Goal: Information Seeking & Learning: Find specific page/section

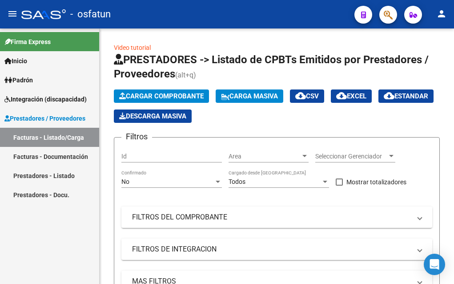
click at [30, 81] on span "Padrón" at bounding box center [18, 80] width 28 height 10
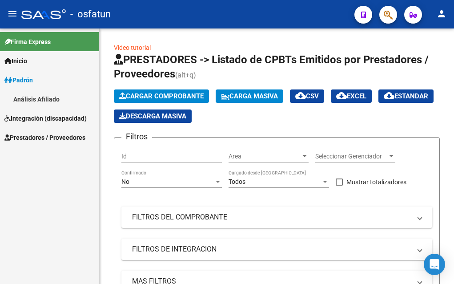
click at [31, 118] on span "Integración (discapacidad)" at bounding box center [45, 118] width 82 height 10
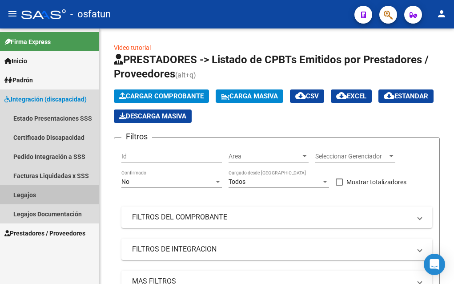
click at [31, 193] on link "Legajos" at bounding box center [49, 194] width 99 height 19
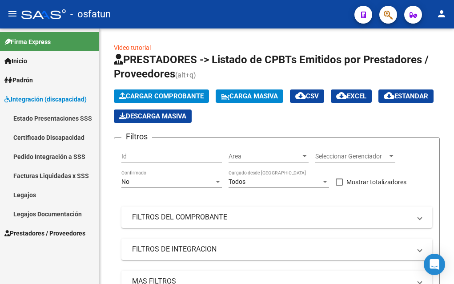
click at [22, 194] on link "Legajos" at bounding box center [49, 194] width 99 height 19
click at [28, 192] on link "Legajos" at bounding box center [49, 194] width 99 height 19
click at [42, 212] on link "Legajos Documentación" at bounding box center [49, 213] width 99 height 19
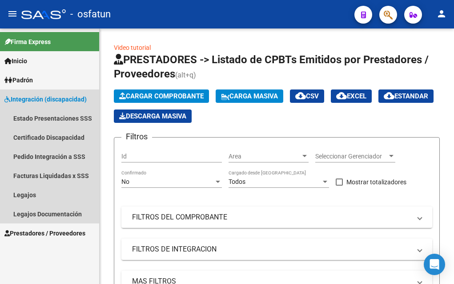
click at [31, 101] on span "Integración (discapacidad)" at bounding box center [45, 99] width 82 height 10
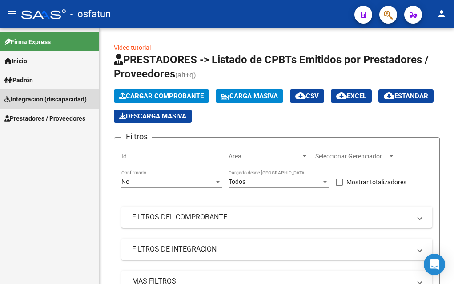
click at [31, 101] on span "Integración (discapacidad)" at bounding box center [45, 99] width 82 height 10
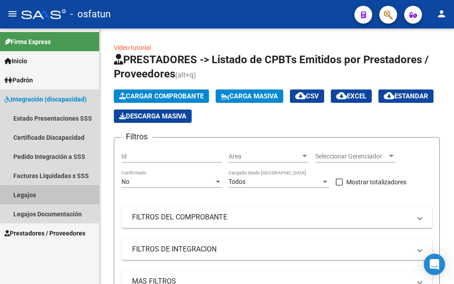
click at [20, 195] on link "Legajos" at bounding box center [49, 194] width 99 height 19
click at [28, 194] on link "Legajos" at bounding box center [49, 194] width 99 height 19
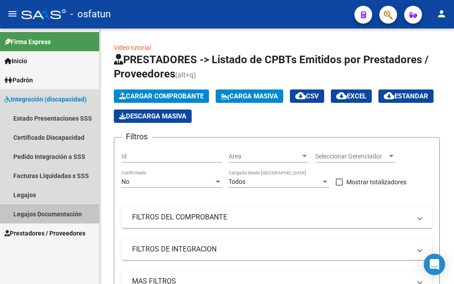
click at [28, 215] on link "Legajos Documentación" at bounding box center [49, 213] width 99 height 19
click at [35, 99] on span "Integración (discapacidad)" at bounding box center [45, 99] width 82 height 10
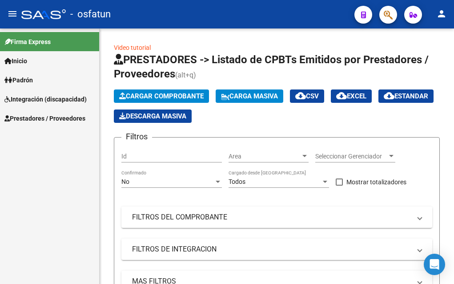
click at [28, 79] on span "Padrón" at bounding box center [18, 80] width 28 height 10
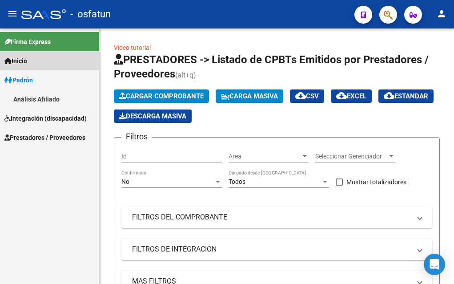
click at [27, 55] on link "Inicio" at bounding box center [49, 60] width 99 height 19
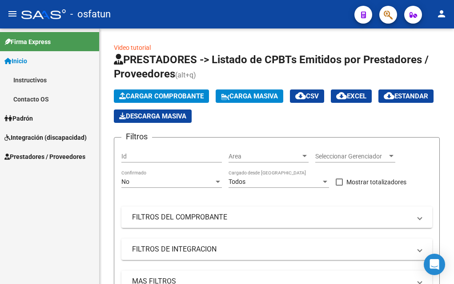
click at [28, 118] on span "Padrón" at bounding box center [18, 118] width 28 height 10
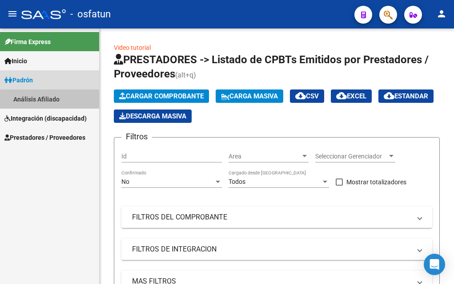
click at [26, 99] on link "Análisis Afiliado" at bounding box center [49, 98] width 99 height 19
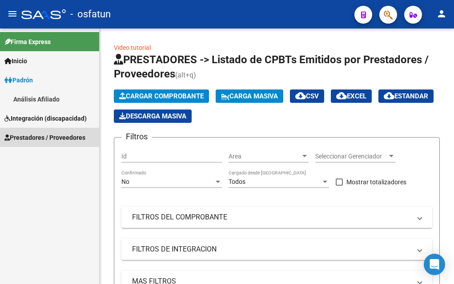
click at [44, 137] on span "Prestadores / Proveedores" at bounding box center [44, 138] width 81 height 10
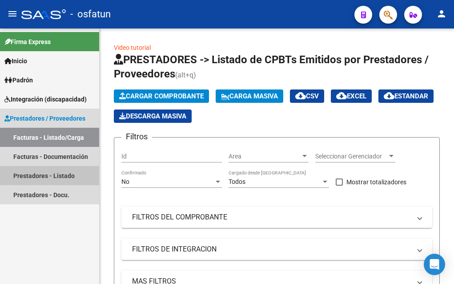
click at [36, 176] on link "Prestadores - Listado" at bounding box center [49, 175] width 99 height 19
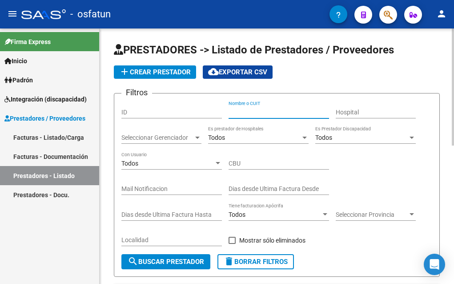
click at [235, 112] on input "Nombre o CUIT" at bounding box center [279, 113] width 101 height 8
type input "tenca"
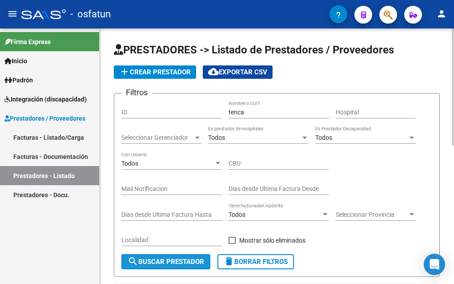
click at [174, 259] on span "search Buscar Prestador" at bounding box center [166, 262] width 77 height 8
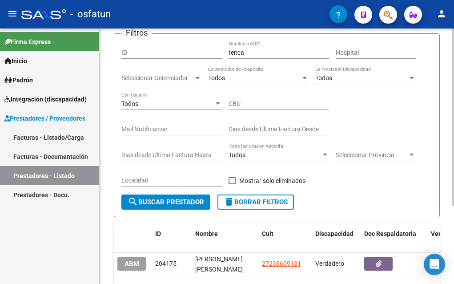
scroll to position [112, 0]
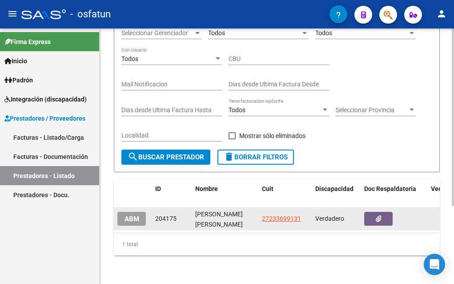
click at [219, 212] on div "[PERSON_NAME] [PERSON_NAME]" at bounding box center [225, 218] width 60 height 19
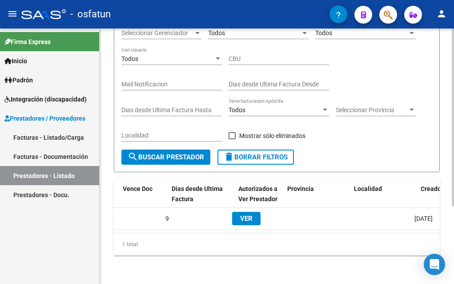
scroll to position [0, 335]
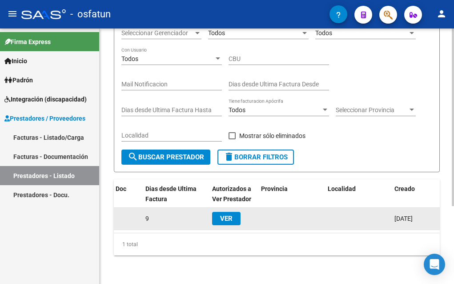
click at [225, 214] on span "VER" at bounding box center [226, 218] width 12 height 8
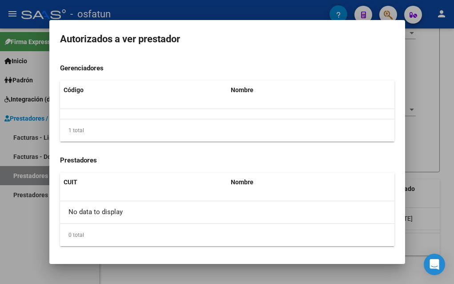
click at [22, 243] on div at bounding box center [227, 142] width 454 height 284
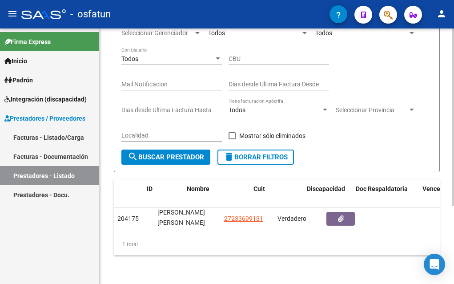
scroll to position [0, 0]
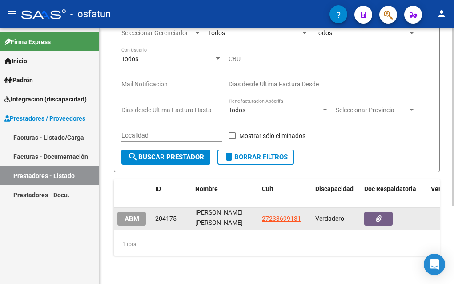
click at [132, 215] on span "ABM" at bounding box center [132, 219] width 15 height 8
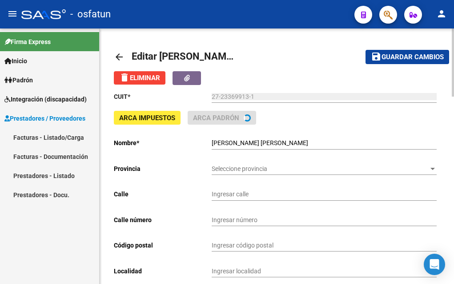
type input "ARIES"
type input "611"
type input "6700"
type input "LUJAN"
type input "869090"
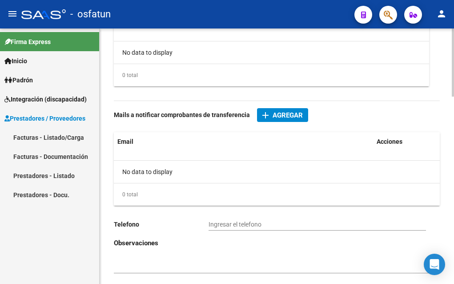
scroll to position [702, 0]
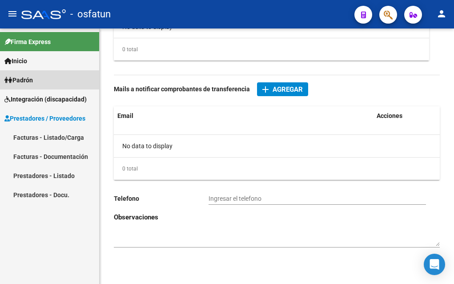
click at [28, 81] on span "Padrón" at bounding box center [18, 80] width 28 height 10
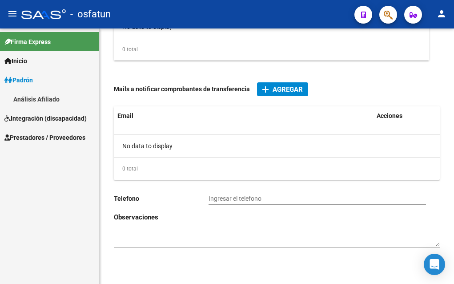
click at [31, 99] on link "Análisis Afiliado" at bounding box center [49, 98] width 99 height 19
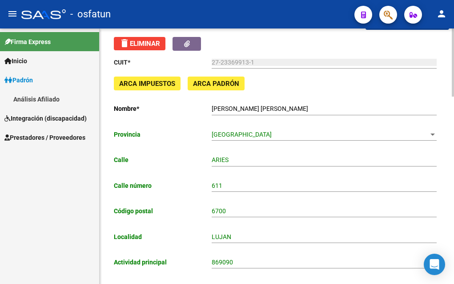
scroll to position [0, 0]
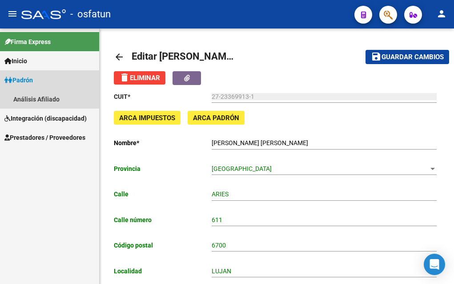
click at [24, 81] on span "Padrón" at bounding box center [18, 80] width 28 height 10
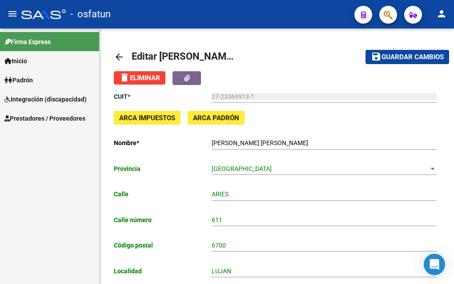
click at [26, 99] on span "Integración (discapacidad)" at bounding box center [45, 99] width 82 height 10
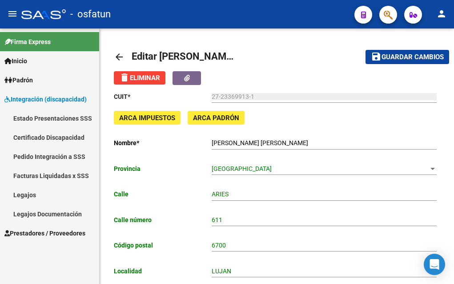
click at [30, 197] on link "Legajos" at bounding box center [49, 194] width 99 height 19
click at [25, 195] on link "Legajos" at bounding box center [49, 194] width 99 height 19
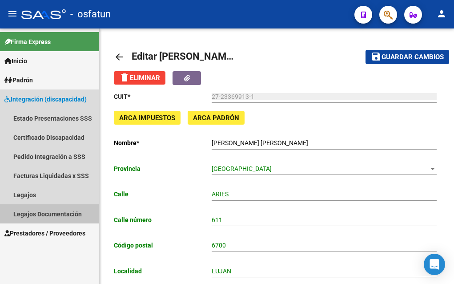
click at [25, 216] on link "Legajos Documentación" at bounding box center [49, 213] width 99 height 19
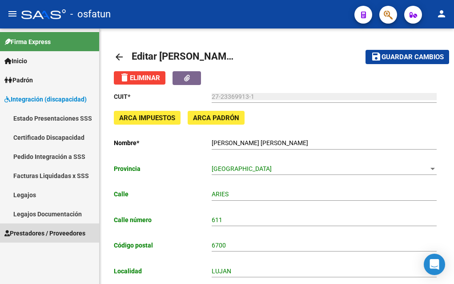
click at [25, 232] on span "Prestadores / Proveedores" at bounding box center [44, 233] width 81 height 10
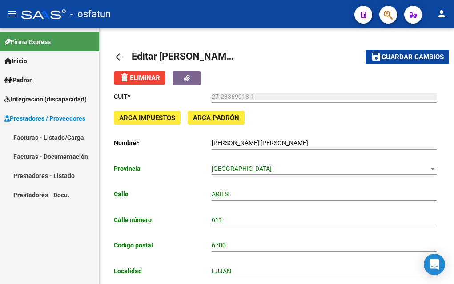
click at [56, 156] on link "Facturas - Documentación" at bounding box center [49, 156] width 99 height 19
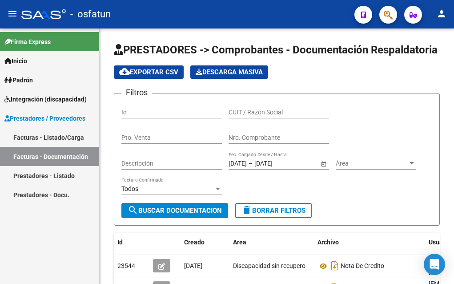
click at [50, 137] on link "Facturas - Listado/Carga" at bounding box center [49, 137] width 99 height 19
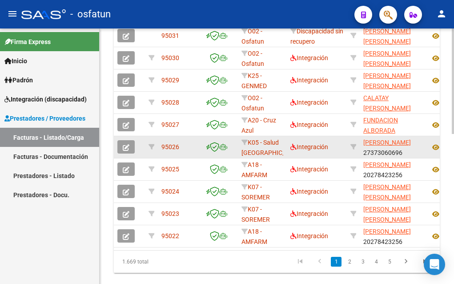
scroll to position [364, 0]
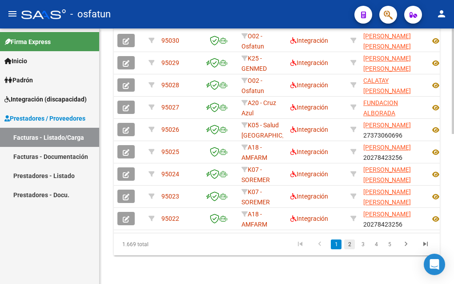
click at [350, 246] on link "2" at bounding box center [349, 244] width 11 height 10
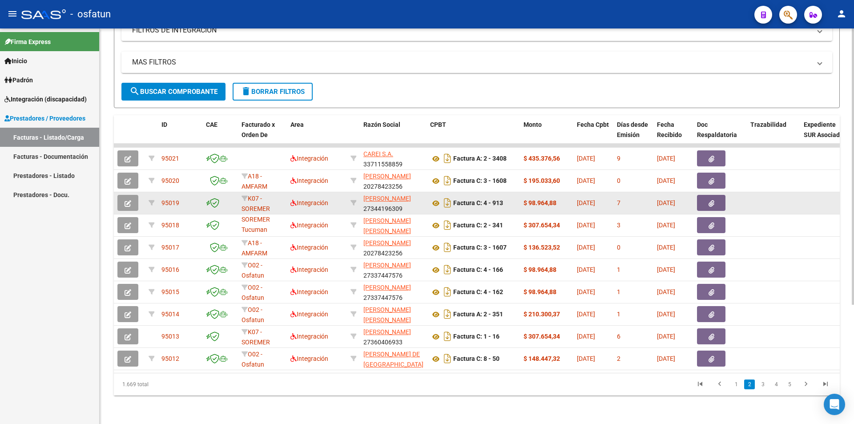
scroll to position [170, 0]
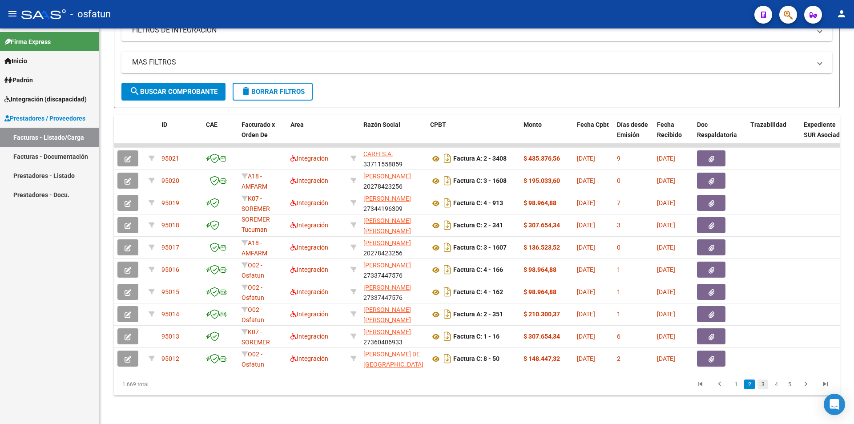
click at [454, 283] on link "3" at bounding box center [763, 385] width 11 height 10
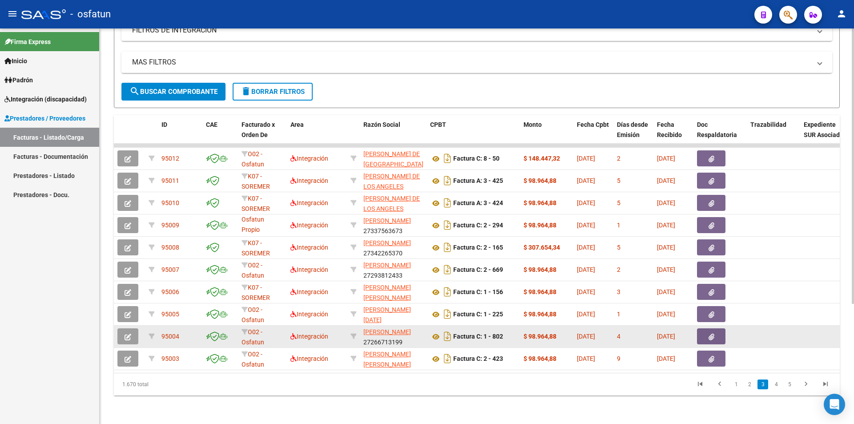
scroll to position [2, 0]
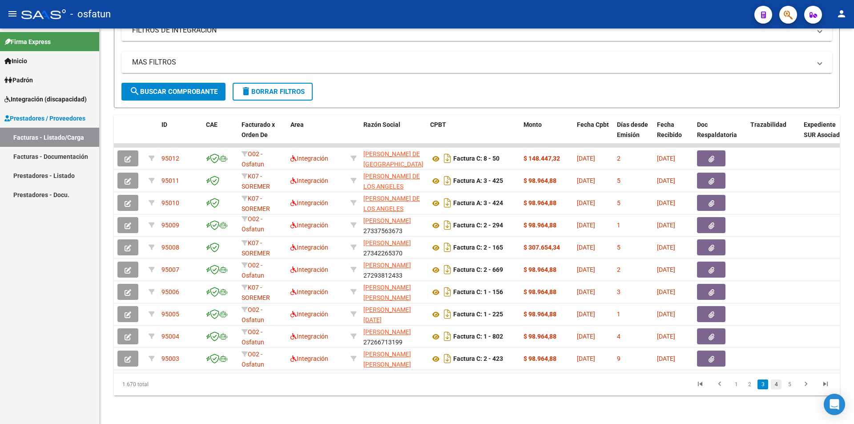
click at [454, 283] on link "4" at bounding box center [776, 385] width 11 height 10
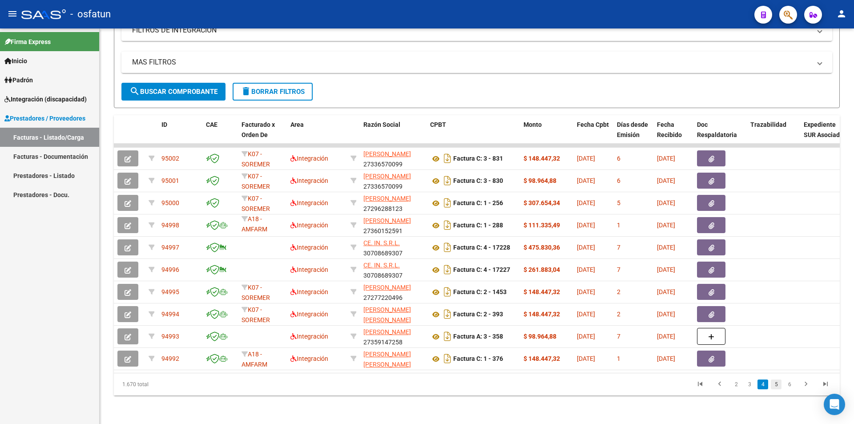
click at [454, 283] on link "5" at bounding box center [776, 385] width 11 height 10
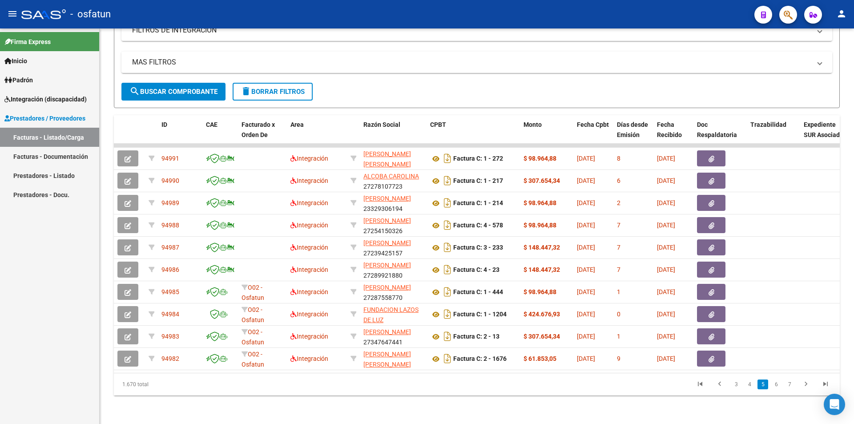
scroll to position [0, 0]
click at [454, 283] on link "6" at bounding box center [776, 385] width 11 height 10
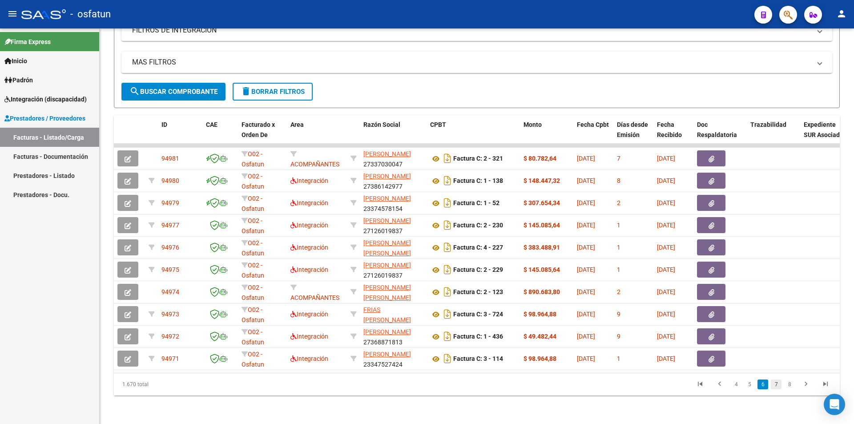
click at [454, 283] on link "7" at bounding box center [776, 385] width 11 height 10
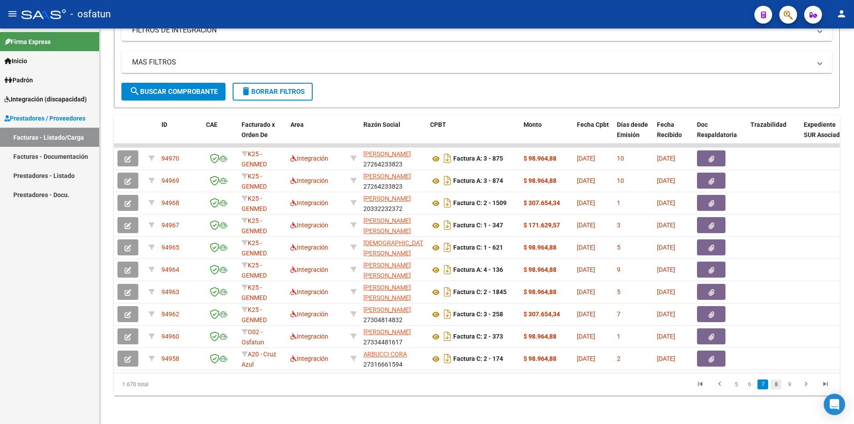
click at [454, 283] on link "8" at bounding box center [776, 385] width 11 height 10
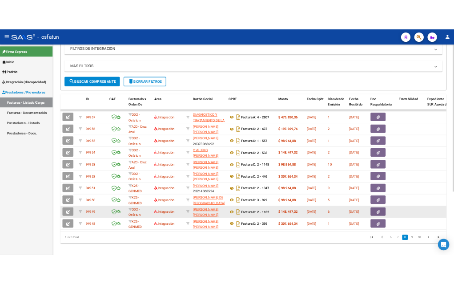
scroll to position [170, 0]
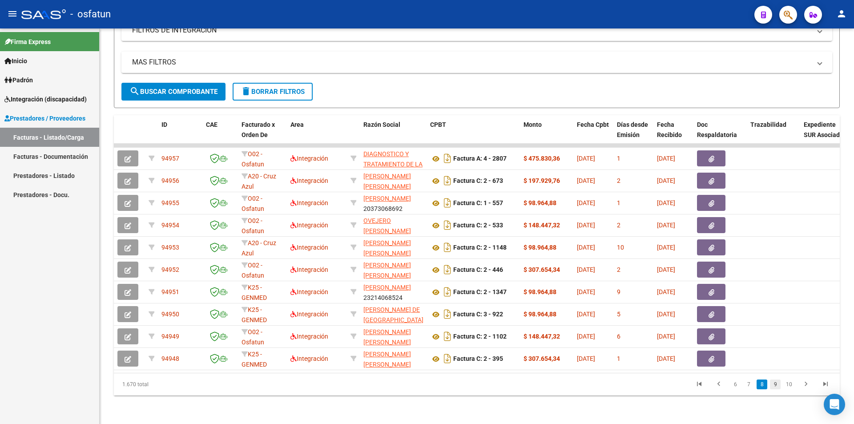
click at [454, 283] on link "9" at bounding box center [775, 385] width 11 height 10
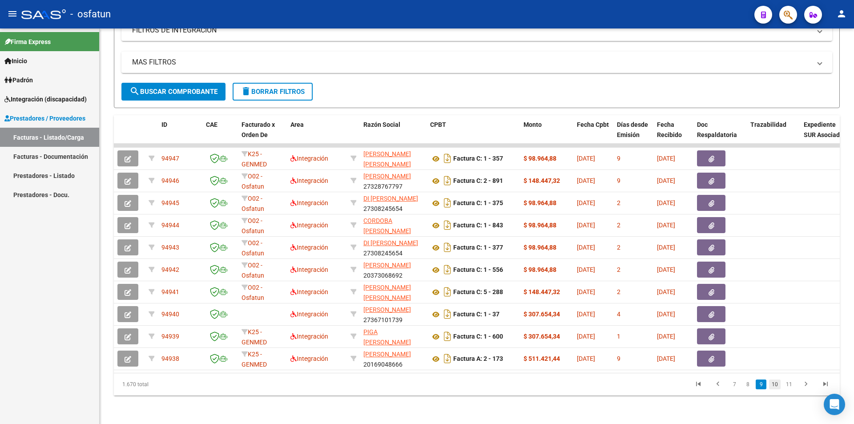
click at [454, 283] on link "10" at bounding box center [775, 385] width 12 height 10
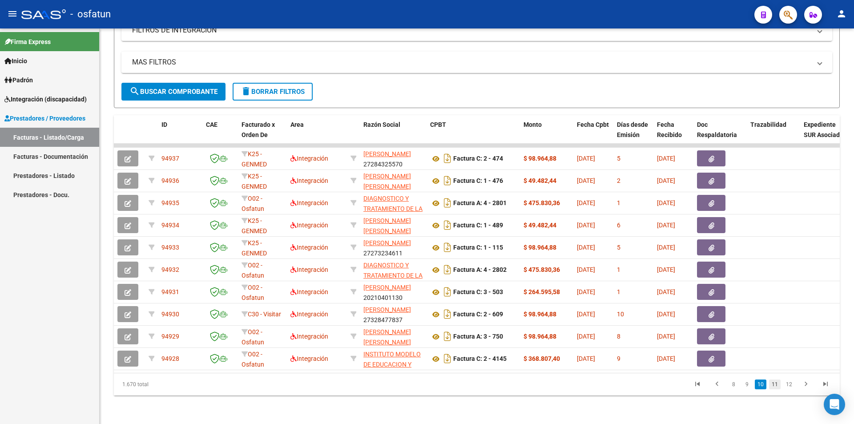
click at [454, 283] on link "11" at bounding box center [775, 385] width 12 height 10
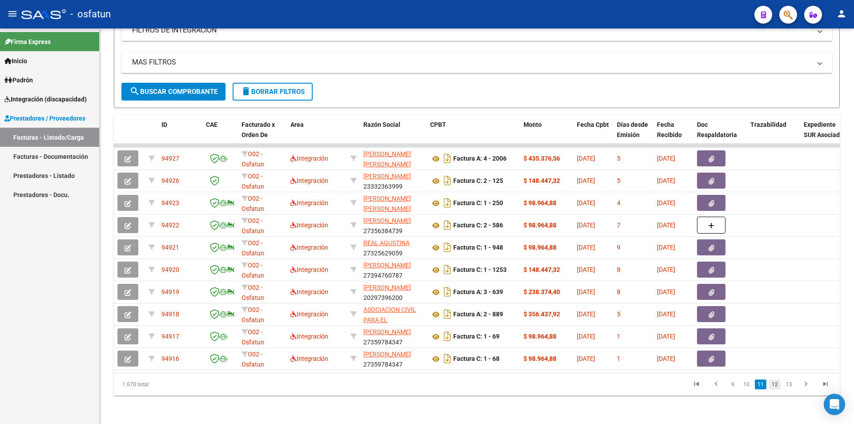
click at [454, 283] on link "12" at bounding box center [775, 385] width 12 height 10
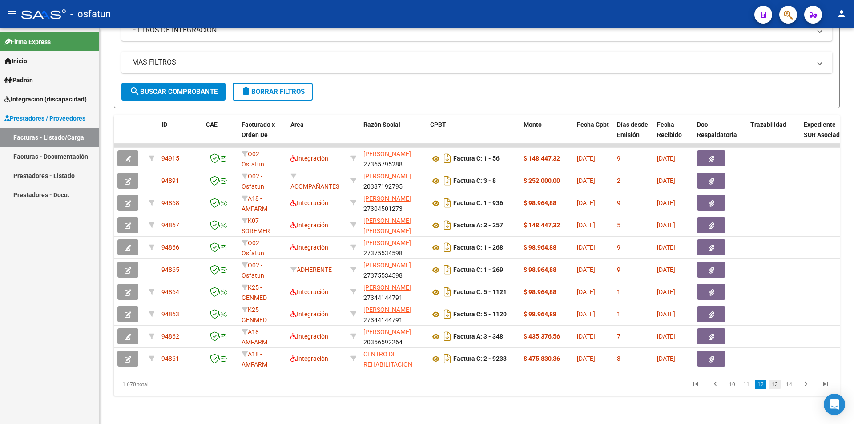
click at [454, 283] on link "13" at bounding box center [775, 385] width 12 height 10
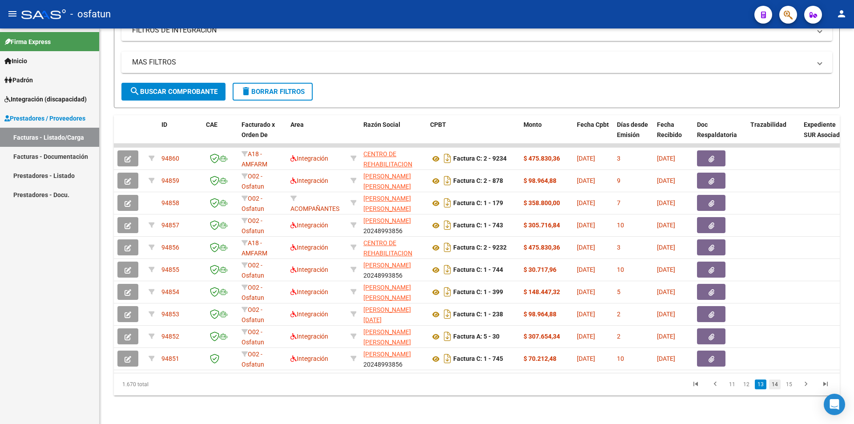
click at [454, 283] on link "14" at bounding box center [775, 385] width 12 height 10
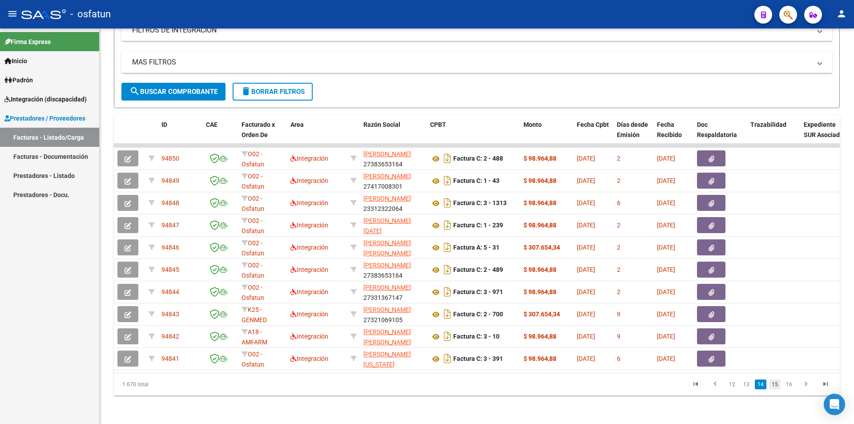
click at [454, 283] on link "15" at bounding box center [775, 385] width 12 height 10
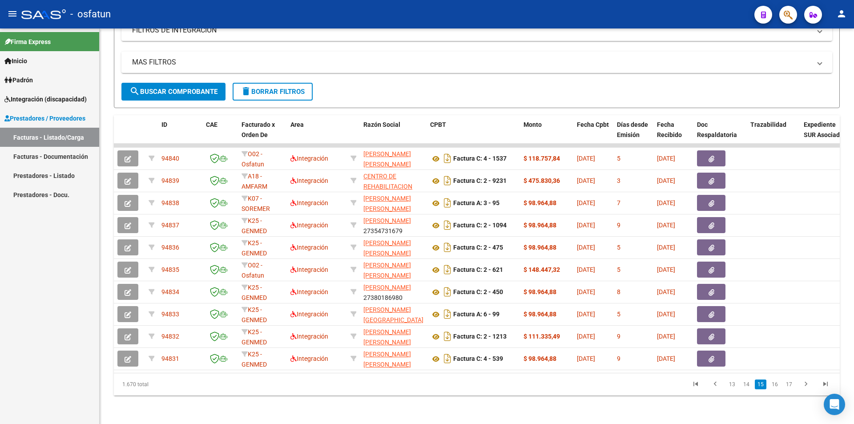
click at [454, 283] on link "16" at bounding box center [775, 385] width 12 height 10
click at [454, 283] on link "17" at bounding box center [775, 385] width 12 height 10
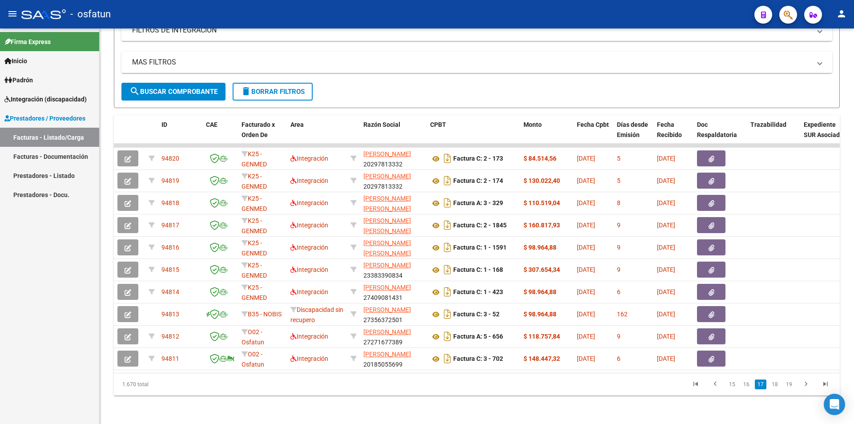
click at [454, 283] on link "18" at bounding box center [775, 385] width 12 height 10
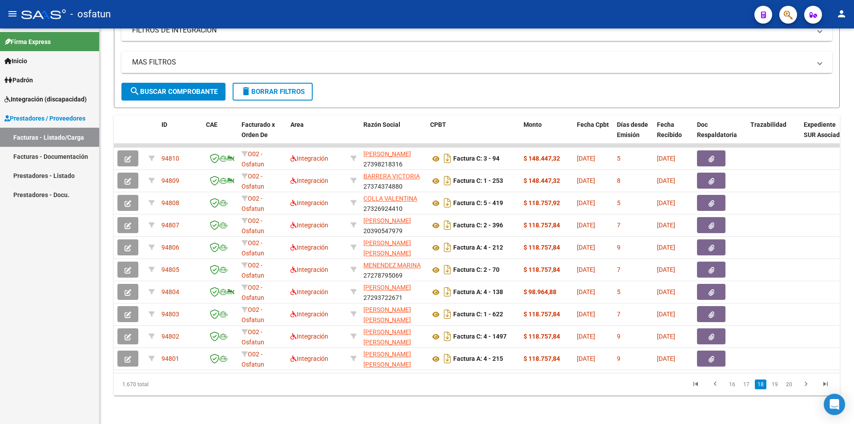
click at [454, 283] on link "19" at bounding box center [775, 385] width 12 height 10
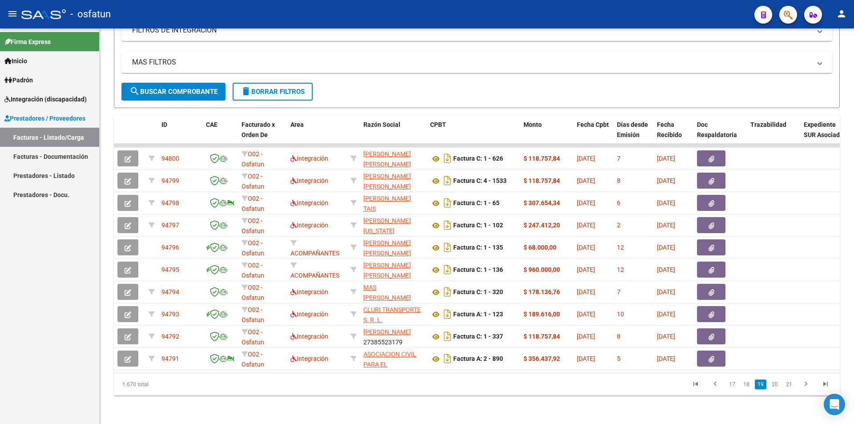
click at [454, 283] on link "20" at bounding box center [775, 385] width 12 height 10
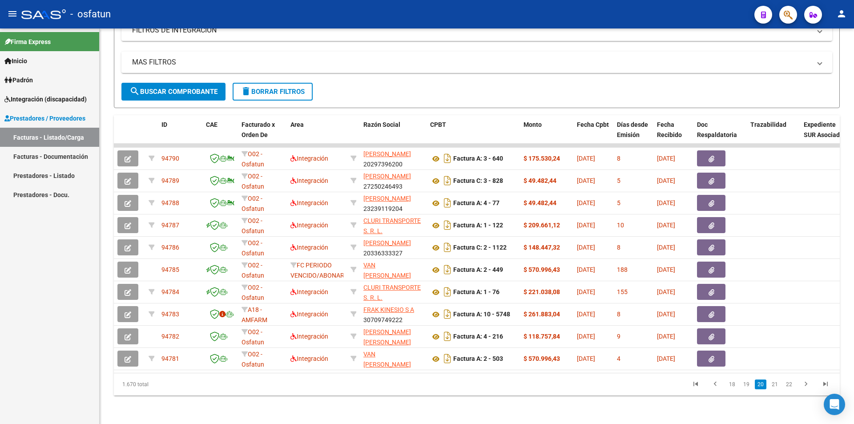
click at [454, 283] on link "21" at bounding box center [775, 385] width 12 height 10
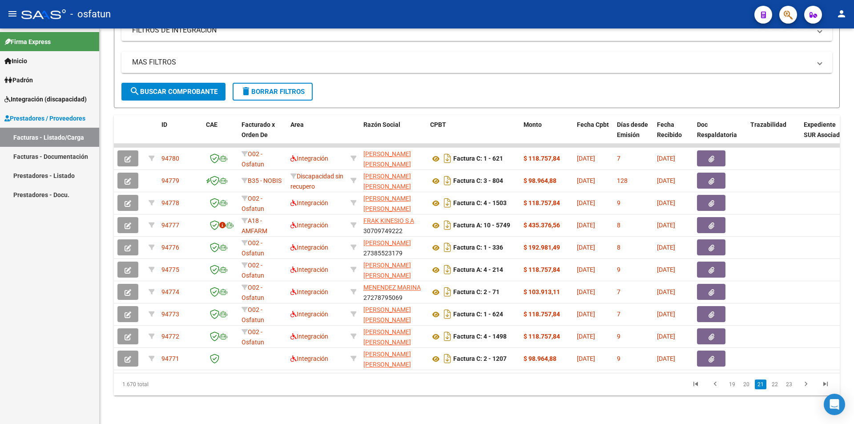
click at [454, 283] on link "22" at bounding box center [775, 385] width 12 height 10
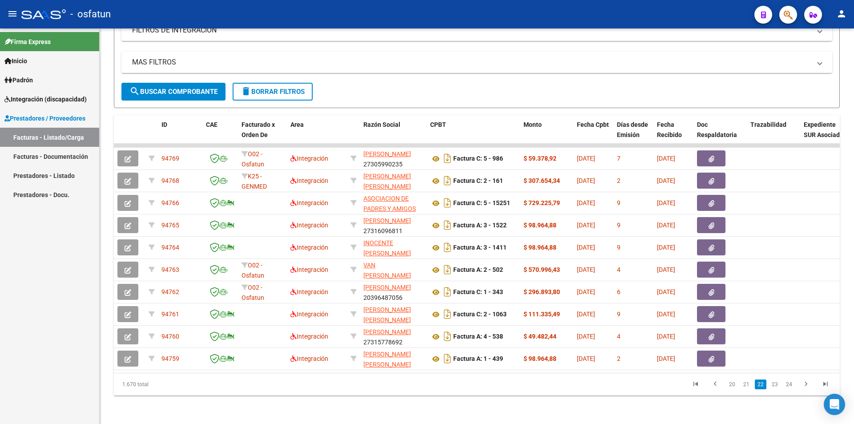
click at [454, 283] on link "23" at bounding box center [775, 385] width 12 height 10
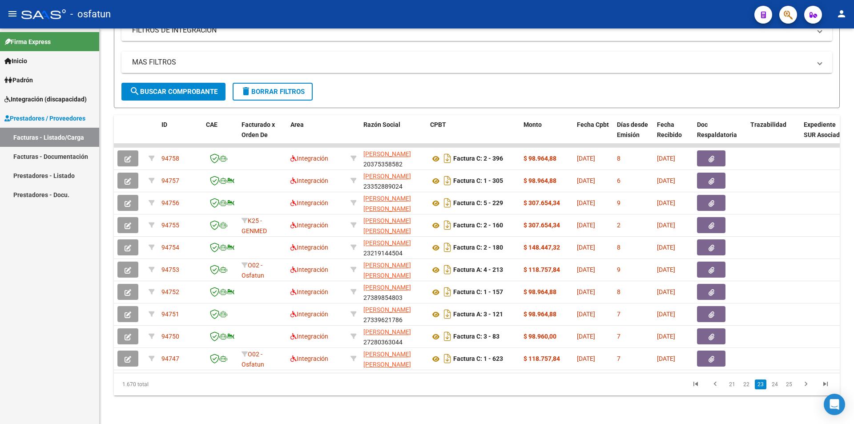
click at [454, 283] on link "24" at bounding box center [775, 385] width 12 height 10
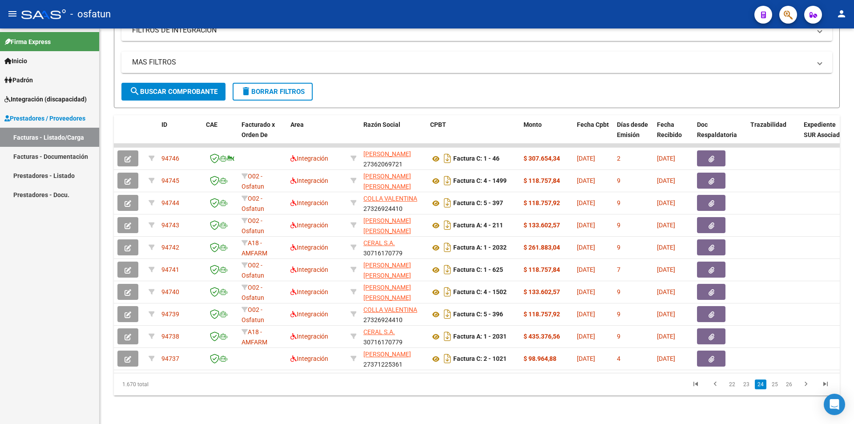
click at [454, 283] on link "25" at bounding box center [775, 385] width 12 height 10
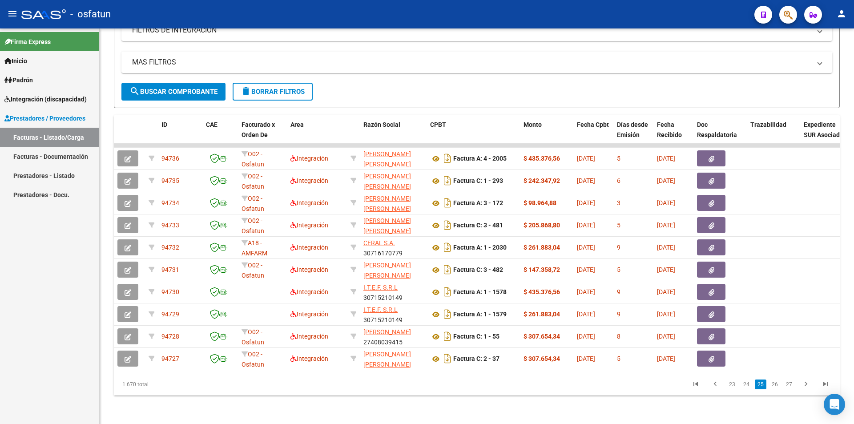
click at [454, 283] on link "26" at bounding box center [775, 385] width 12 height 10
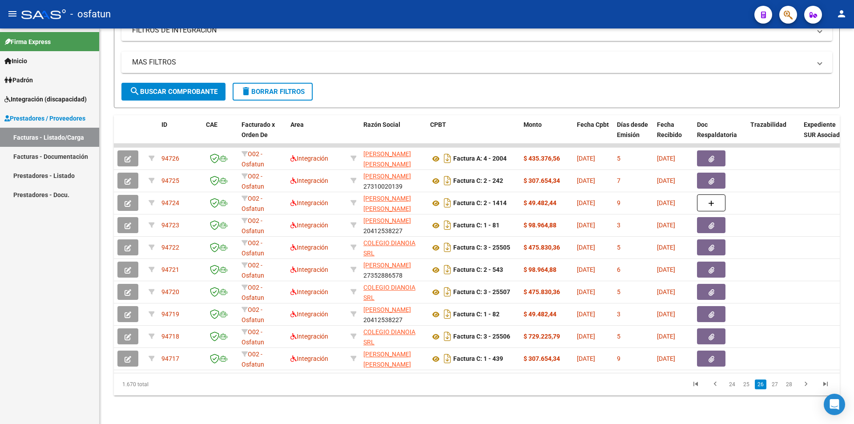
click at [454, 283] on link "27" at bounding box center [775, 385] width 12 height 10
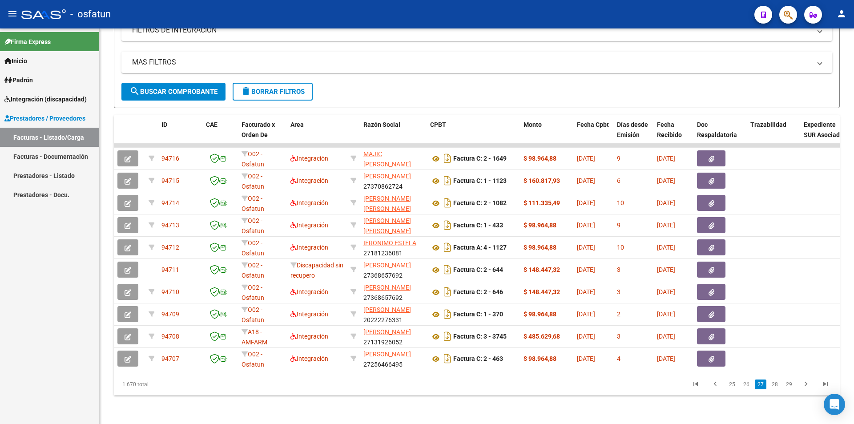
click at [454, 283] on link "28" at bounding box center [775, 385] width 12 height 10
click at [454, 283] on link "29" at bounding box center [775, 385] width 12 height 10
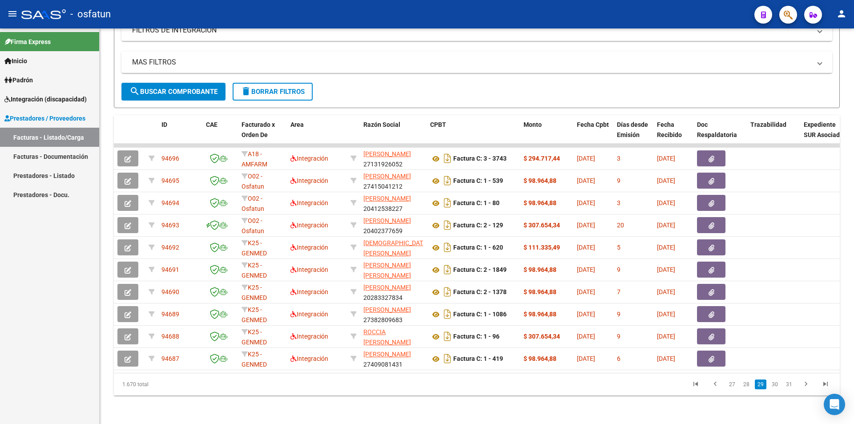
click at [454, 283] on link "30" at bounding box center [775, 385] width 12 height 10
click at [454, 283] on link "31" at bounding box center [775, 385] width 12 height 10
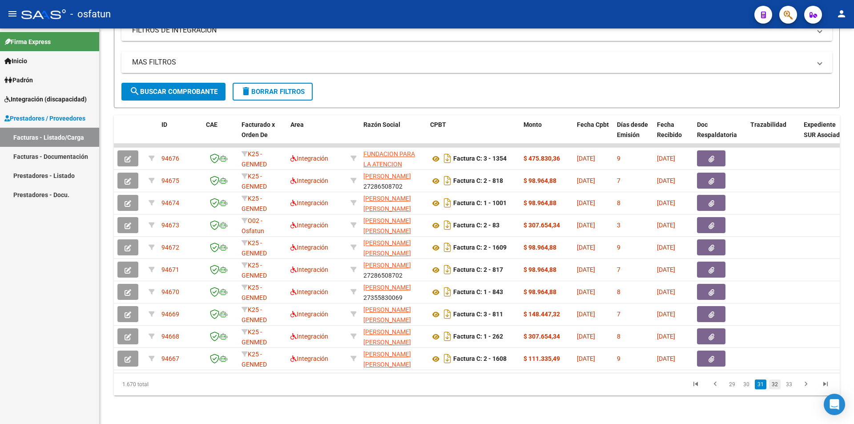
click at [454, 283] on link "32" at bounding box center [775, 385] width 12 height 10
click at [454, 283] on link "33" at bounding box center [775, 385] width 12 height 10
click at [454, 283] on link "34" at bounding box center [775, 385] width 12 height 10
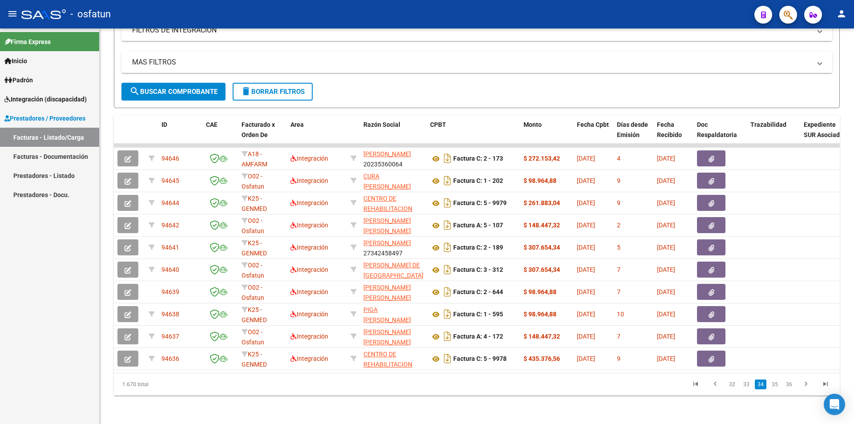
click at [454, 283] on link "35" at bounding box center [775, 385] width 12 height 10
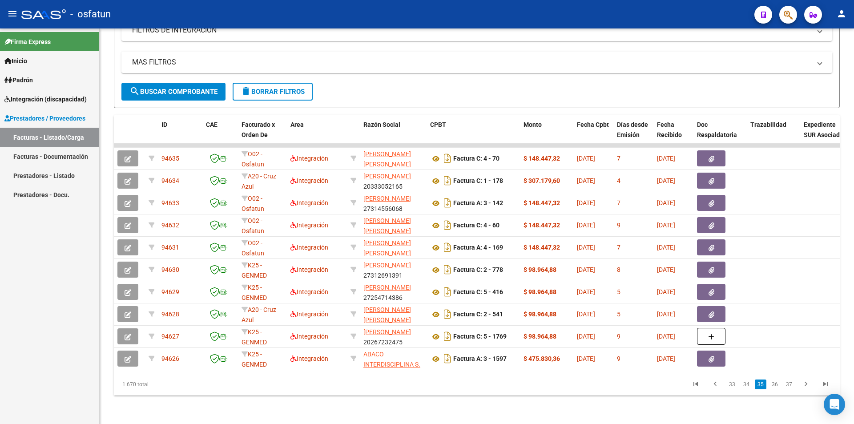
click at [454, 283] on link "36" at bounding box center [775, 385] width 12 height 10
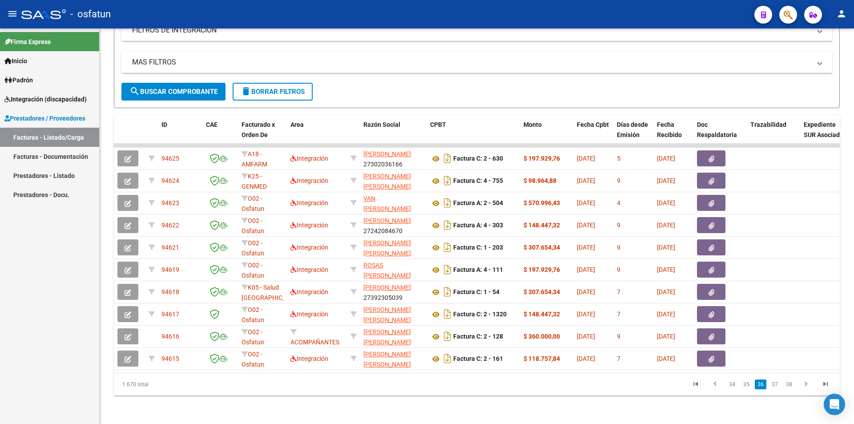
click at [454, 283] on link "37" at bounding box center [775, 385] width 12 height 10
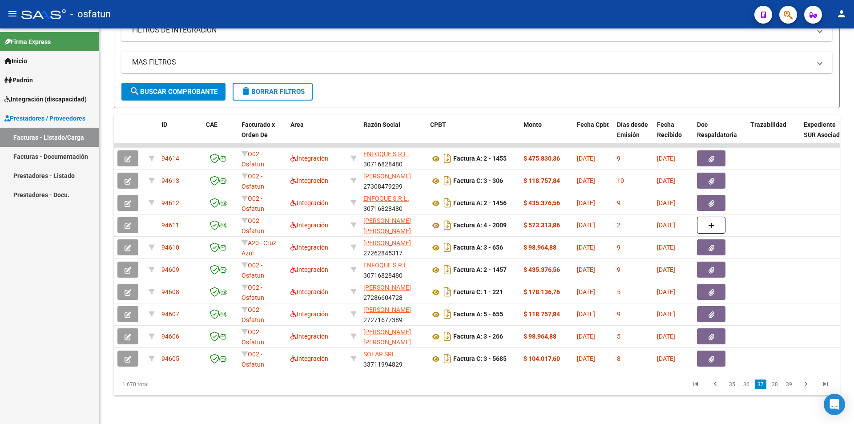
click at [454, 283] on link "38" at bounding box center [775, 385] width 12 height 10
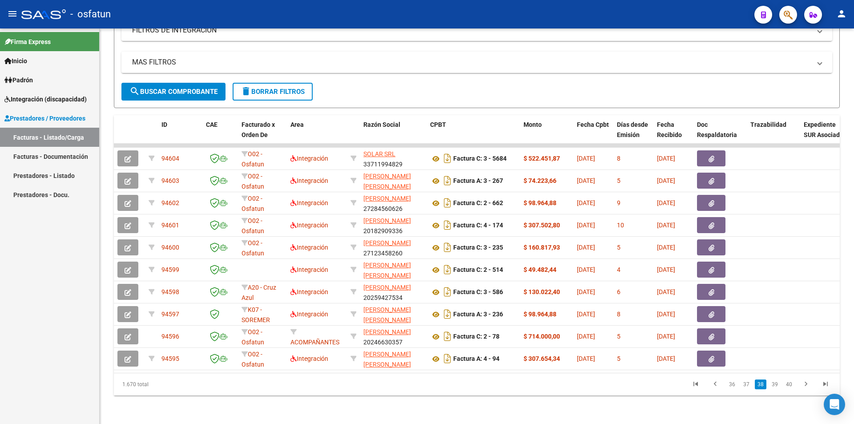
click at [454, 283] on link "39" at bounding box center [775, 385] width 12 height 10
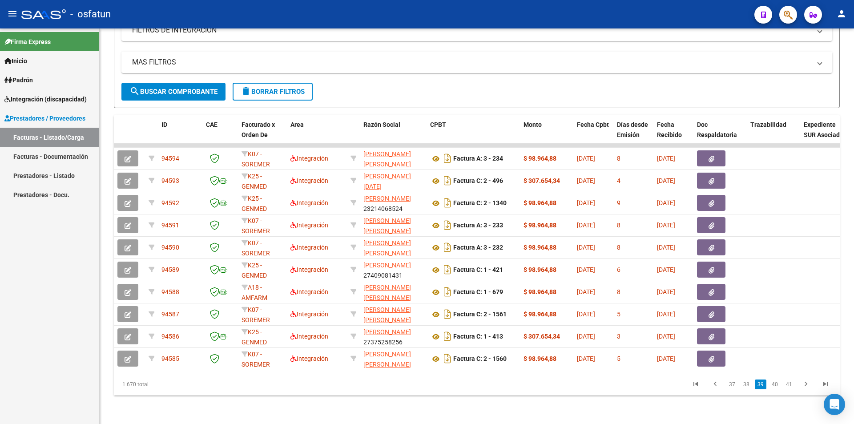
click at [454, 283] on link "40" at bounding box center [775, 385] width 12 height 10
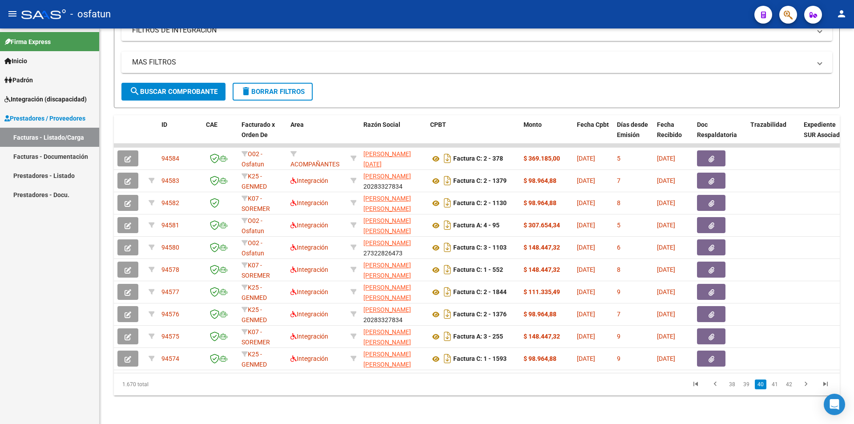
click at [454, 283] on link "41" at bounding box center [775, 385] width 12 height 10
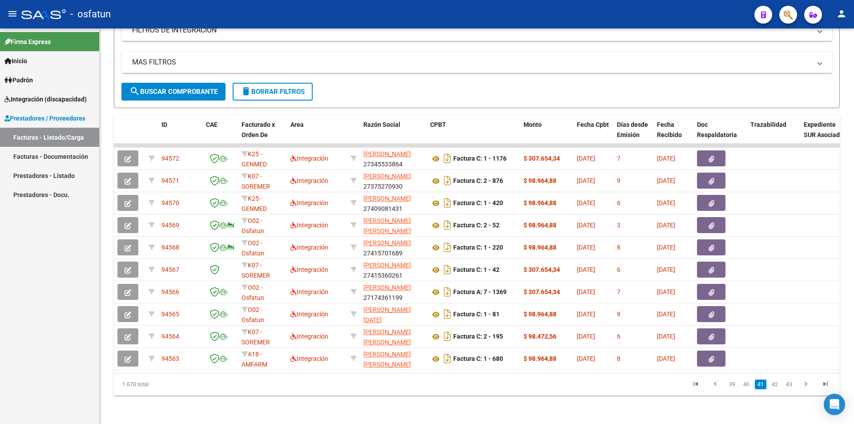
click at [454, 283] on link "42" at bounding box center [775, 385] width 12 height 10
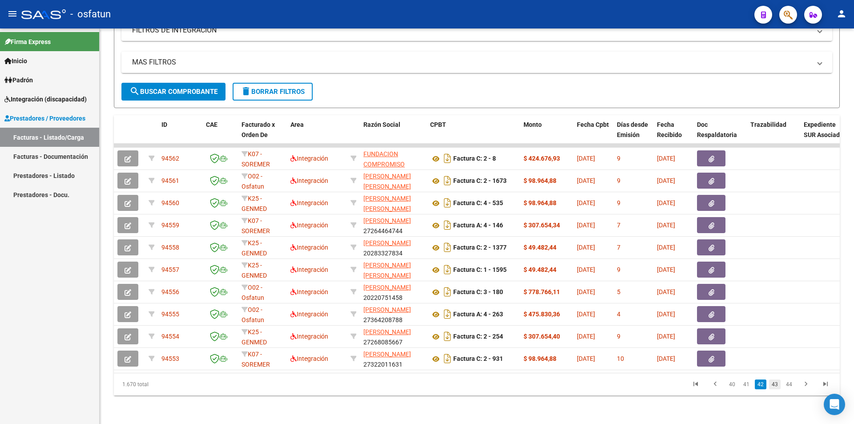
click at [454, 283] on link "43" at bounding box center [775, 385] width 12 height 10
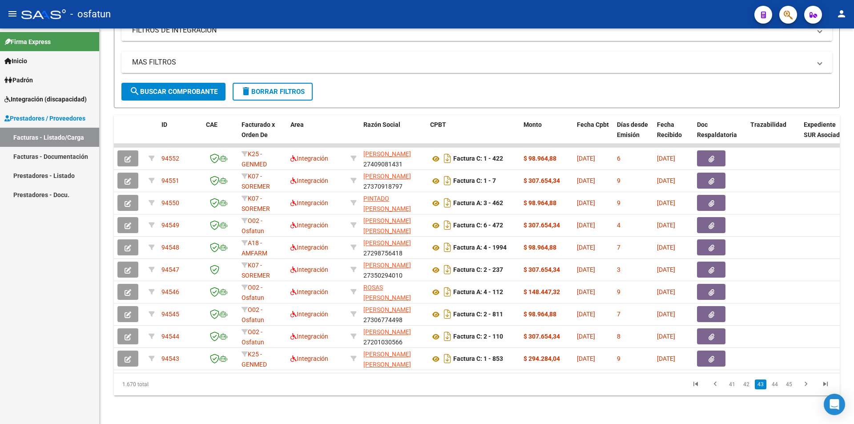
click at [454, 283] on link "44" at bounding box center [775, 385] width 12 height 10
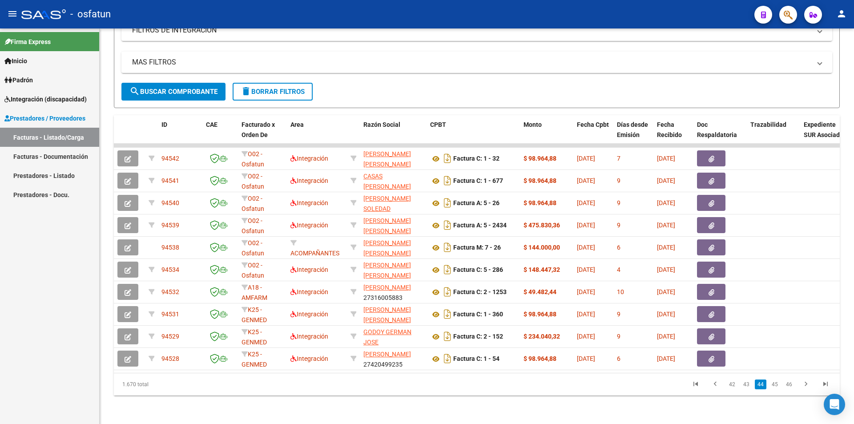
click at [454, 283] on link "45" at bounding box center [775, 385] width 12 height 10
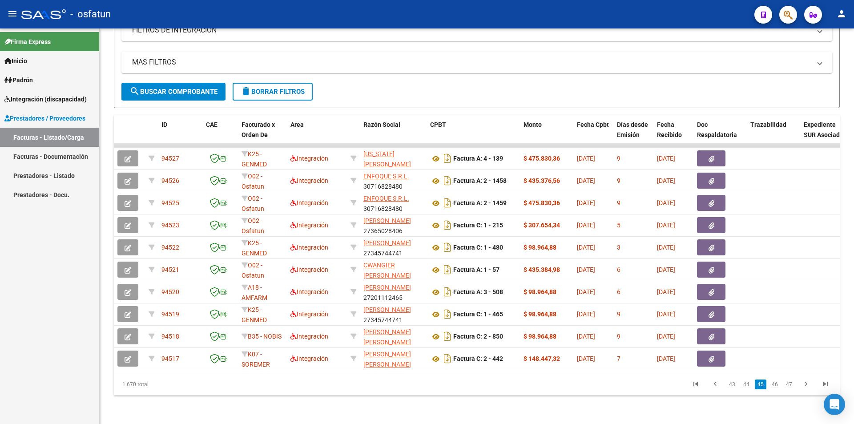
click at [454, 283] on link "46" at bounding box center [775, 385] width 12 height 10
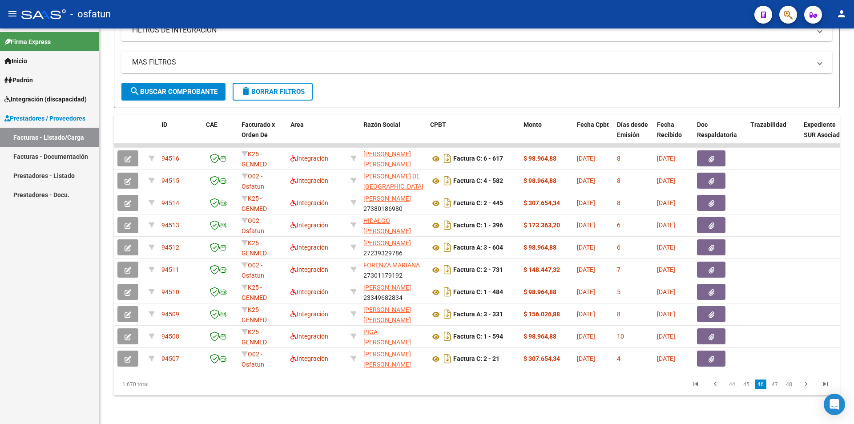
click at [454, 283] on link "47" at bounding box center [775, 385] width 12 height 10
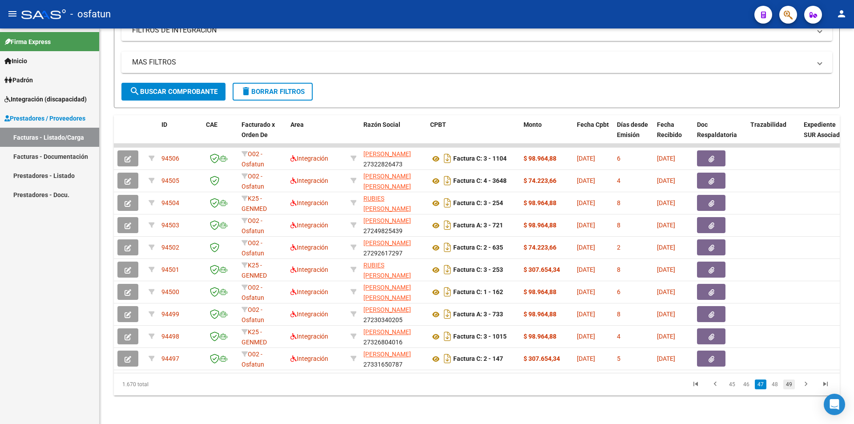
click at [454, 283] on link "49" at bounding box center [790, 385] width 12 height 10
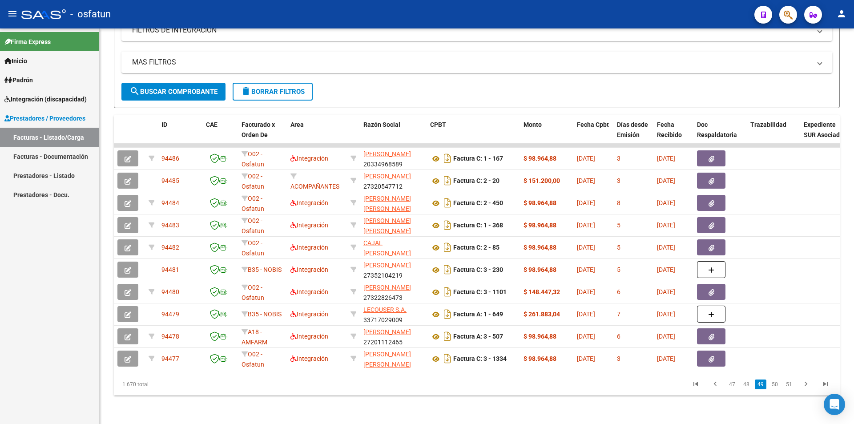
click at [454, 283] on link "51" at bounding box center [790, 385] width 12 height 10
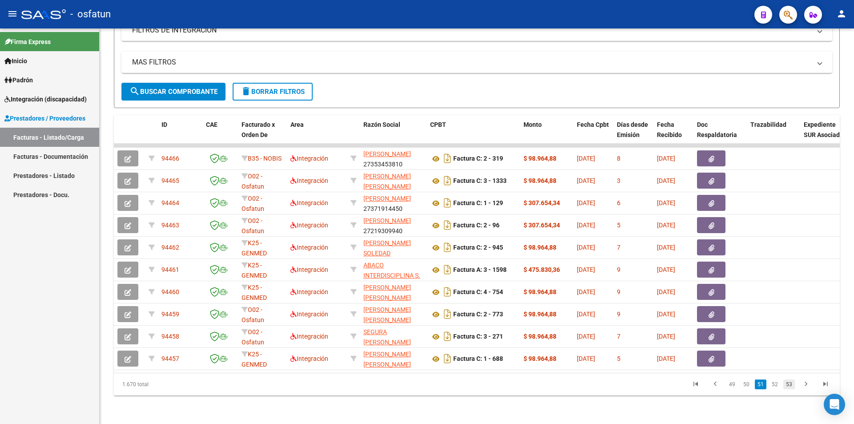
click at [454, 283] on link "53" at bounding box center [790, 385] width 12 height 10
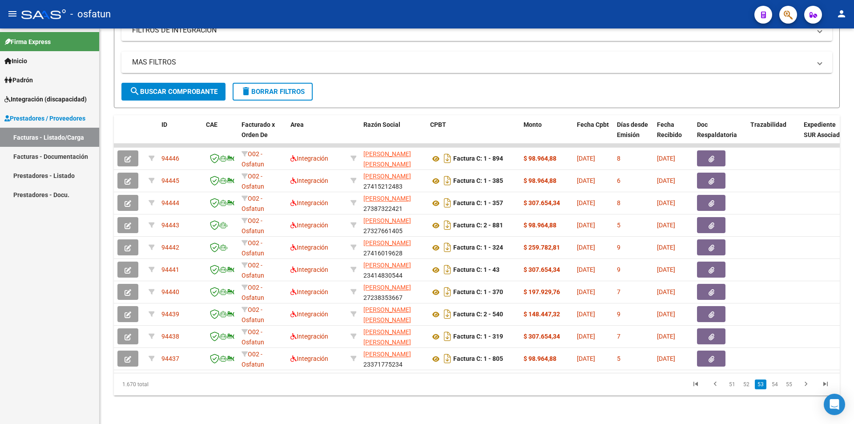
click at [454, 283] on link "55" at bounding box center [790, 385] width 12 height 10
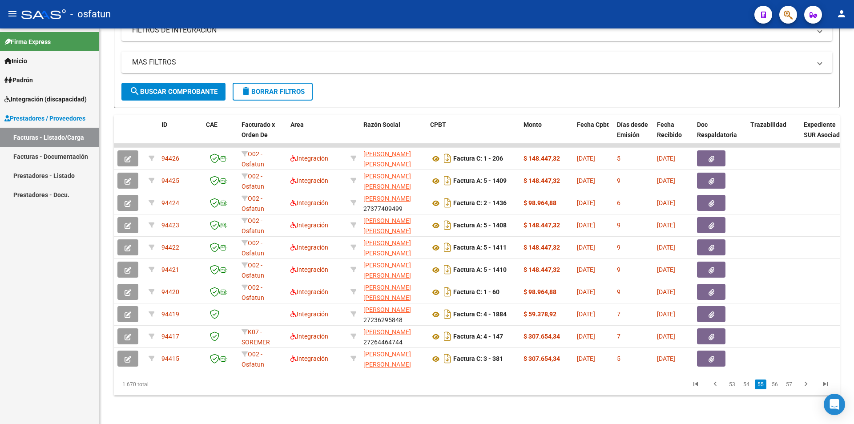
click at [454, 283] on link "57" at bounding box center [790, 385] width 12 height 10
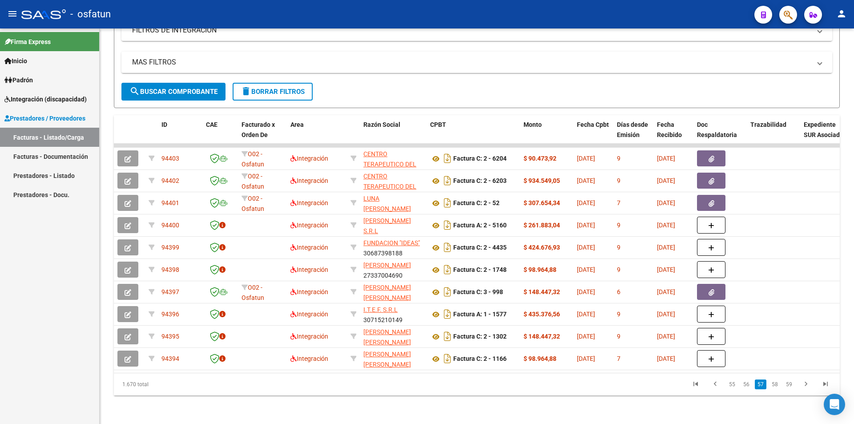
click at [454, 283] on link "59" at bounding box center [790, 385] width 12 height 10
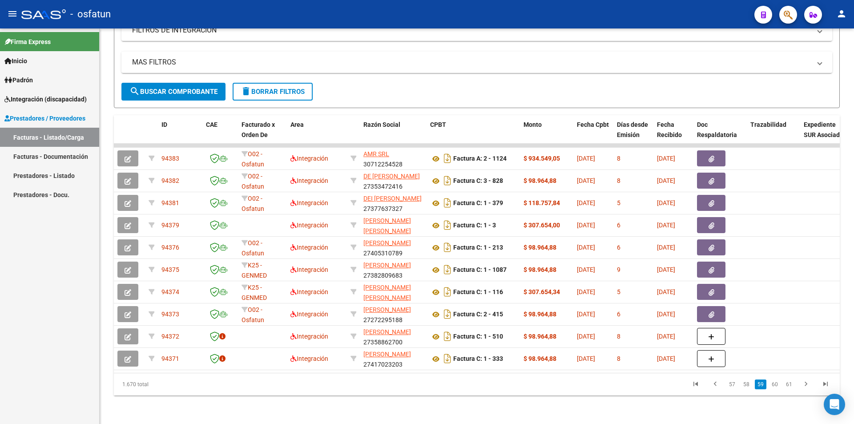
click at [454, 283] on link "61" at bounding box center [790, 385] width 12 height 10
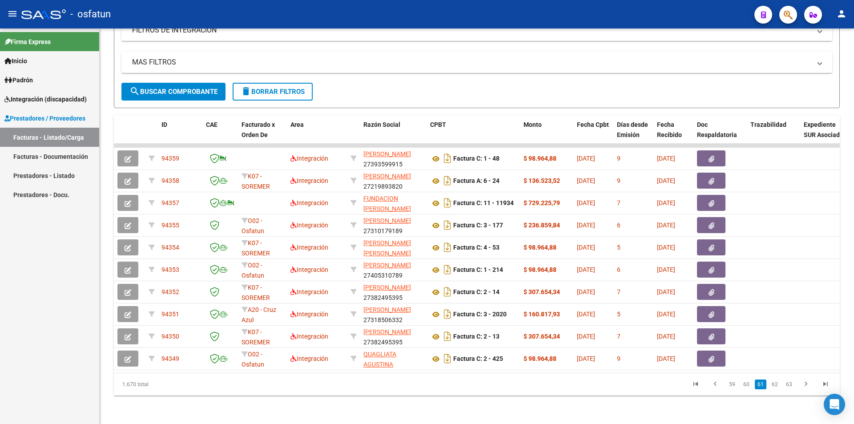
click at [454, 283] on link "63" at bounding box center [790, 385] width 12 height 10
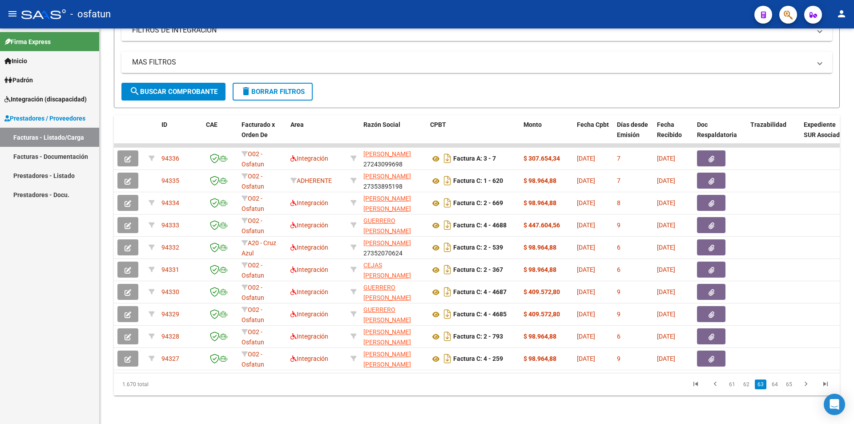
click at [454, 283] on link "65" at bounding box center [790, 385] width 12 height 10
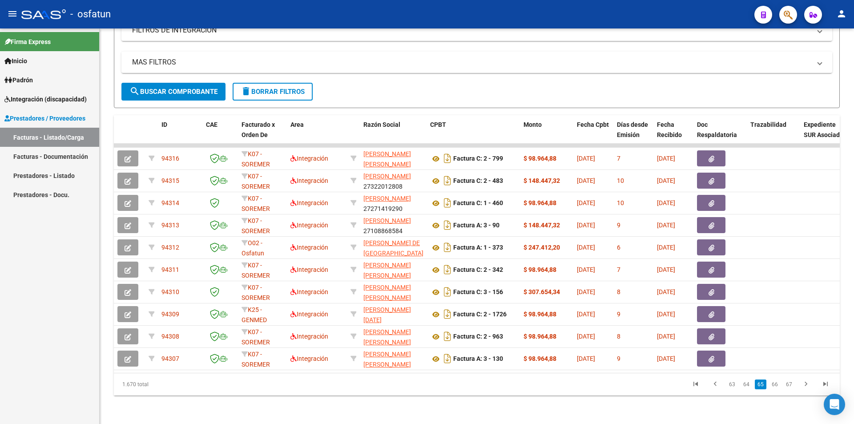
click at [454, 283] on link "67" at bounding box center [790, 385] width 12 height 10
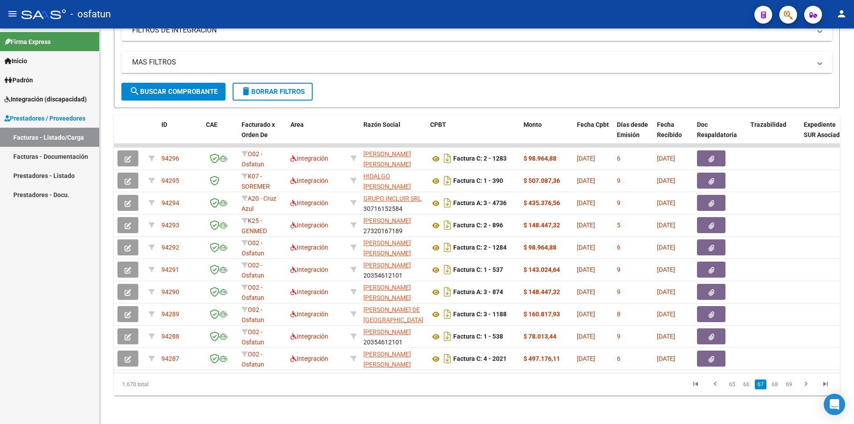
click at [454, 283] on link "69" at bounding box center [790, 385] width 12 height 10
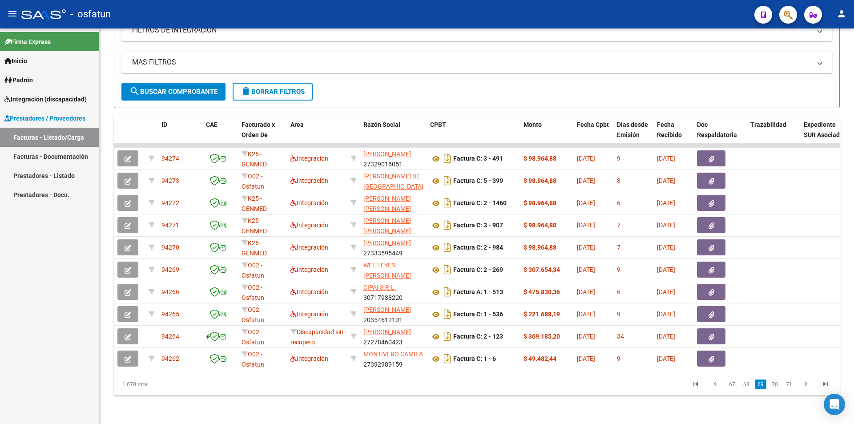
click at [454, 283] on link "71" at bounding box center [790, 385] width 12 height 10
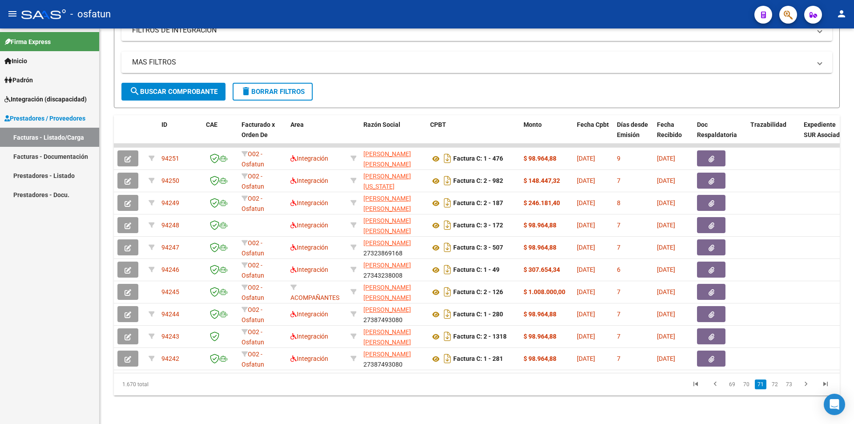
click at [454, 283] on link "73" at bounding box center [790, 385] width 12 height 10
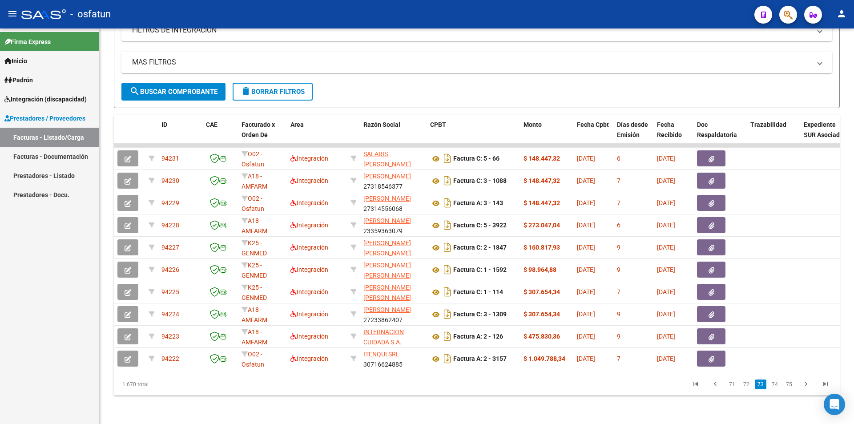
click at [454, 283] on link "75" at bounding box center [790, 385] width 12 height 10
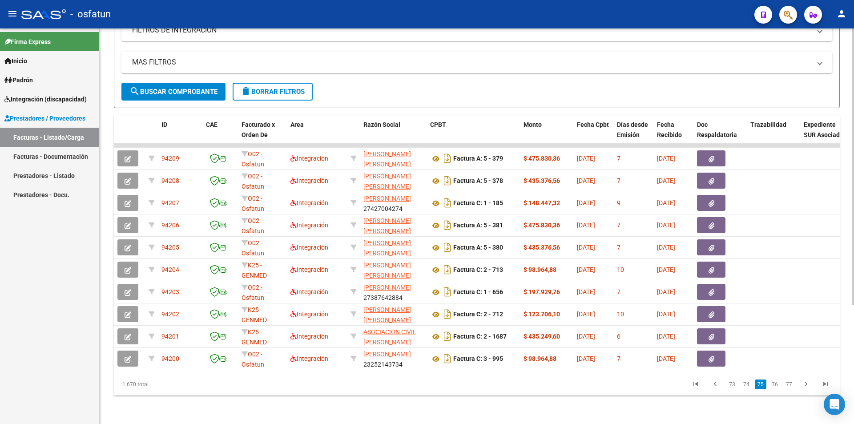
click at [454, 283] on link "77" at bounding box center [790, 385] width 12 height 10
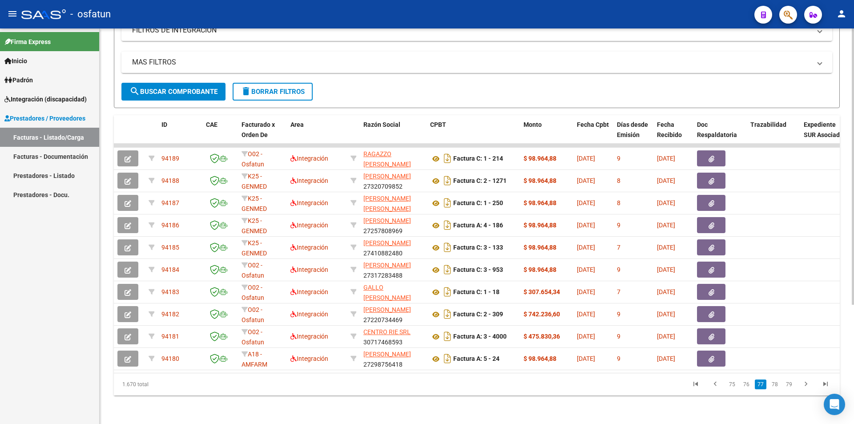
click at [454, 283] on link "79" at bounding box center [790, 385] width 12 height 10
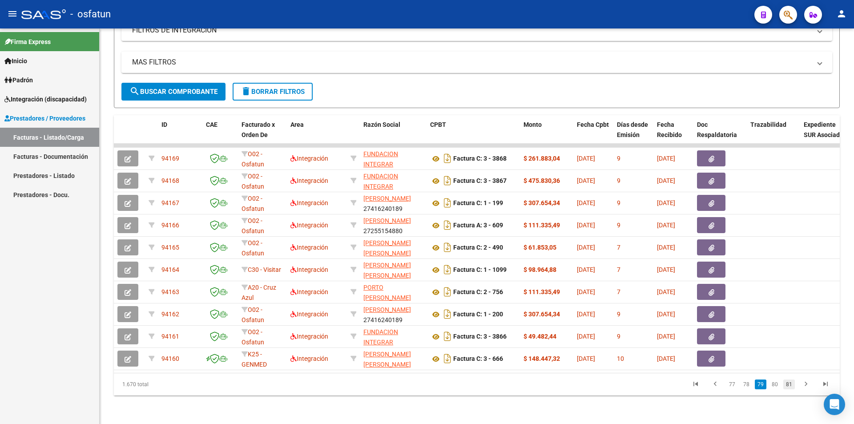
click at [454, 283] on link "81" at bounding box center [790, 385] width 12 height 10
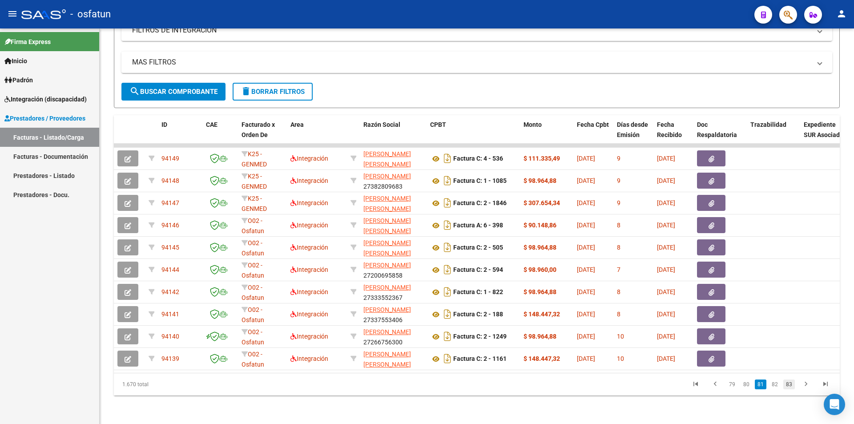
click at [454, 283] on link "83" at bounding box center [790, 385] width 12 height 10
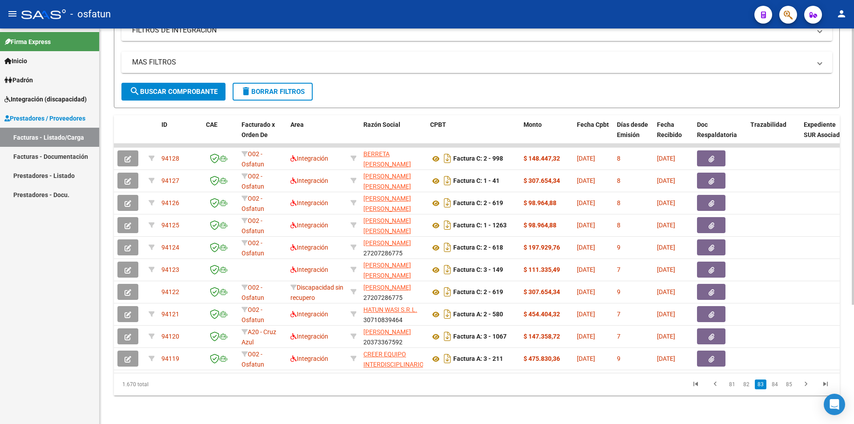
click at [454, 283] on link "85" at bounding box center [790, 385] width 12 height 10
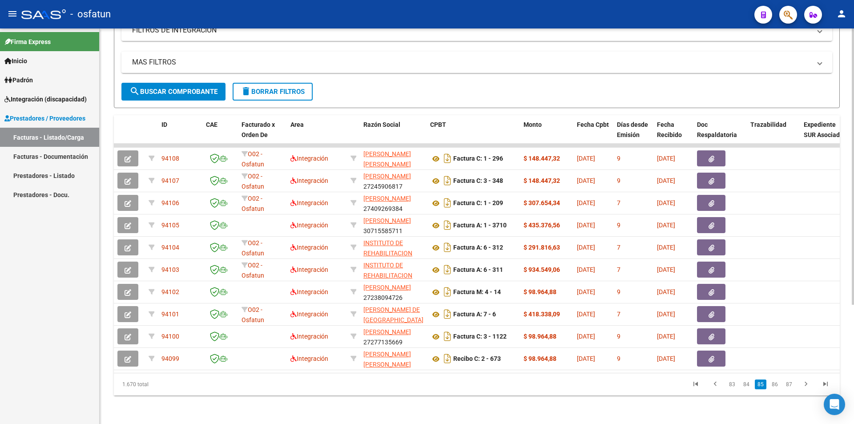
click at [454, 283] on link "87" at bounding box center [790, 385] width 12 height 10
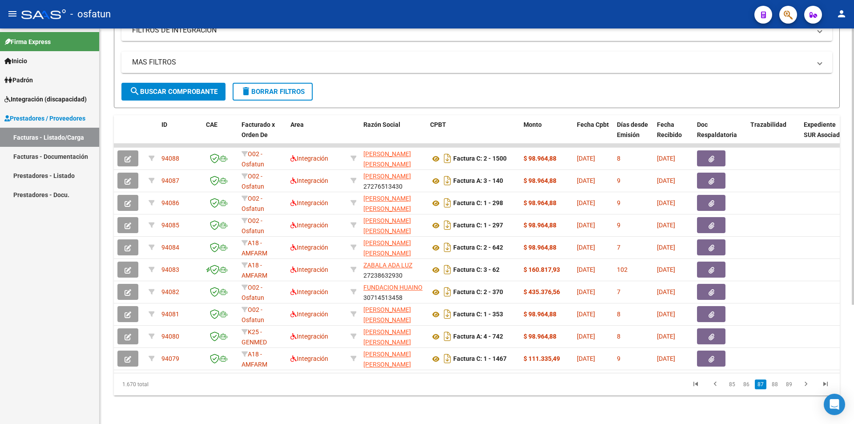
click at [454, 283] on link "89" at bounding box center [790, 385] width 12 height 10
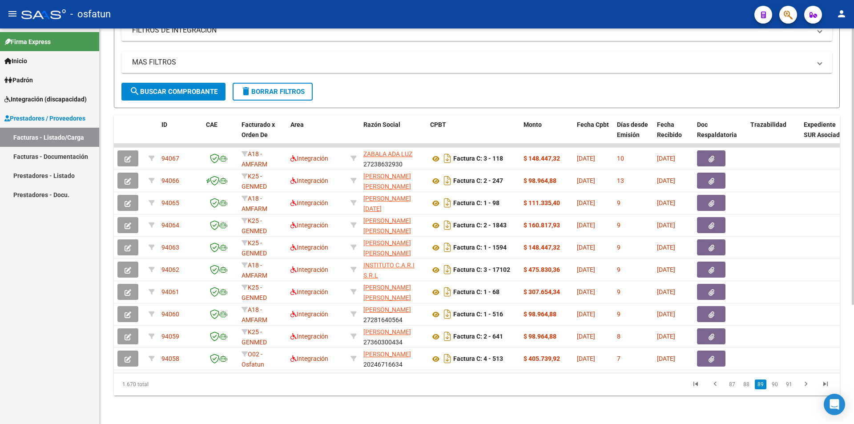
click at [454, 283] on link "91" at bounding box center [790, 385] width 12 height 10
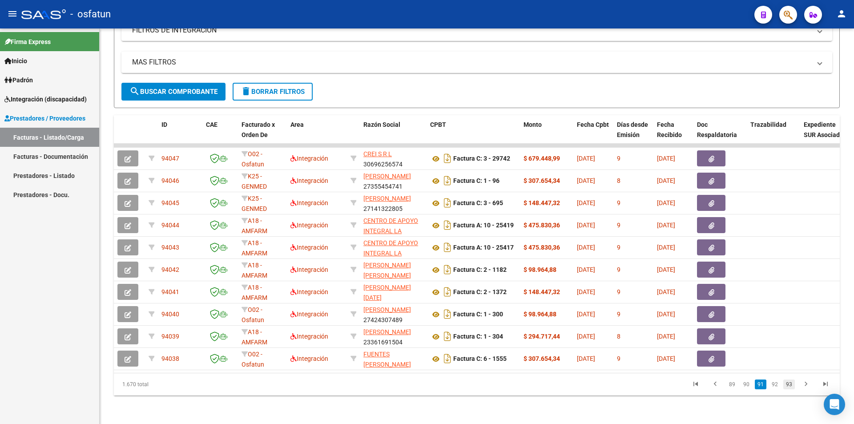
click at [454, 283] on link "93" at bounding box center [790, 385] width 12 height 10
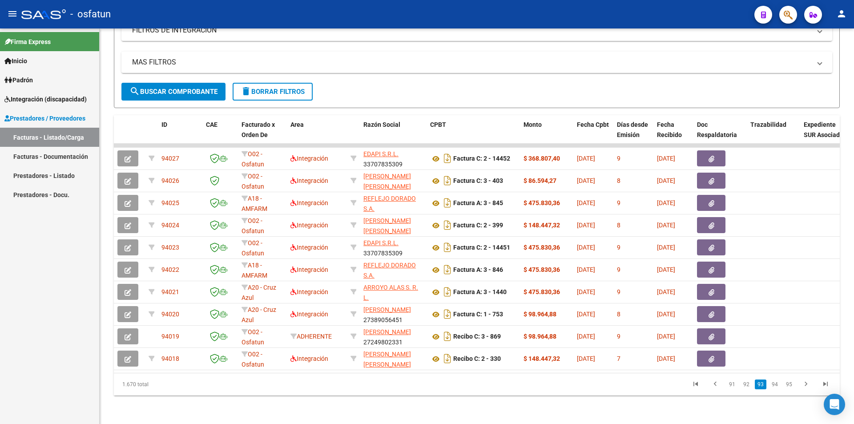
click at [454, 283] on link "95" at bounding box center [790, 385] width 12 height 10
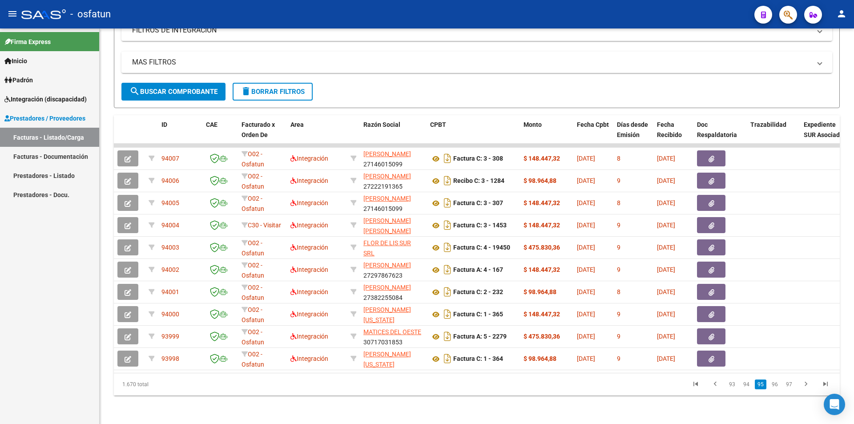
click at [454, 283] on link "97" at bounding box center [790, 385] width 12 height 10
click at [454, 283] on link "99" at bounding box center [790, 385] width 12 height 10
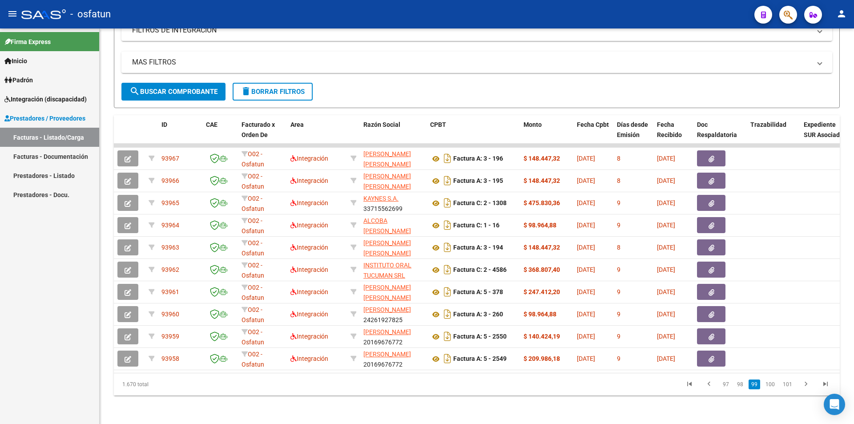
click at [454, 283] on link "101" at bounding box center [787, 385] width 15 height 10
click at [454, 283] on link "103" at bounding box center [787, 385] width 15 height 10
click at [454, 283] on link "105" at bounding box center [787, 385] width 15 height 10
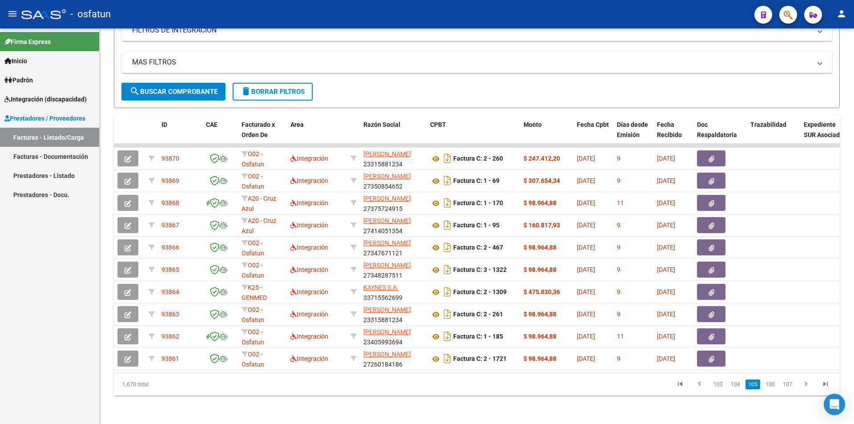
click at [454, 283] on link "107" at bounding box center [787, 385] width 15 height 10
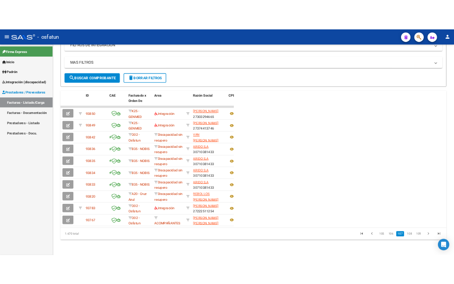
scroll to position [226, 0]
